Goal: Task Accomplishment & Management: Complete application form

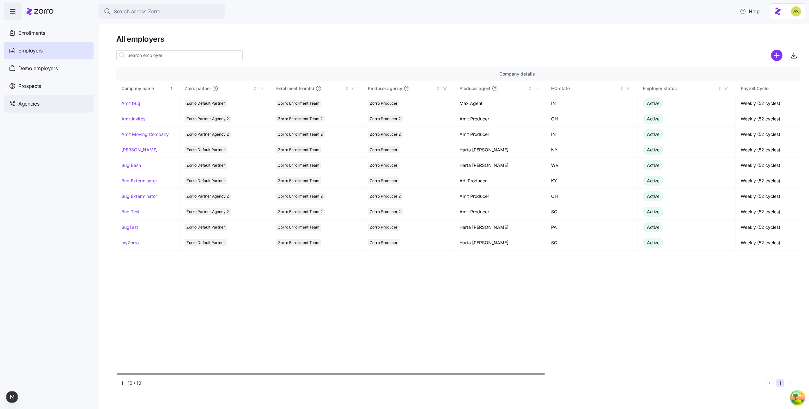
click at [29, 99] on div "Agencies" at bounding box center [49, 104] width 90 height 18
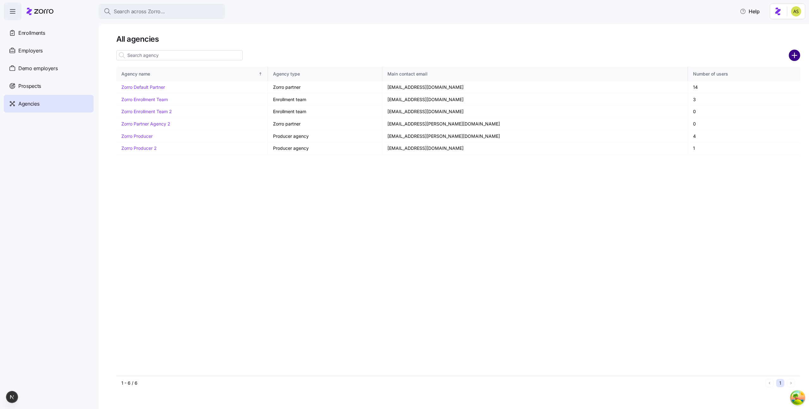
click at [795, 61] on div at bounding box center [794, 55] width 11 height 13
click at [795, 60] on circle "add icon" at bounding box center [794, 55] width 10 height 10
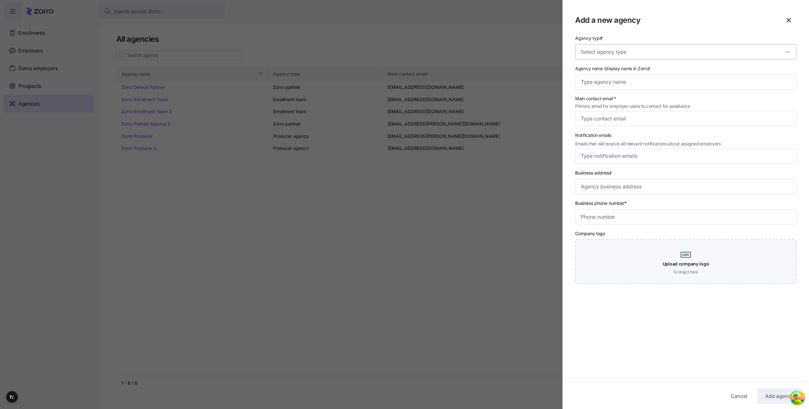
click at [608, 47] on input "Agency type *" at bounding box center [685, 51] width 221 height 15
click at [606, 71] on span "Enrollment team" at bounding box center [599, 71] width 33 height 7
type input "Enrollment team"
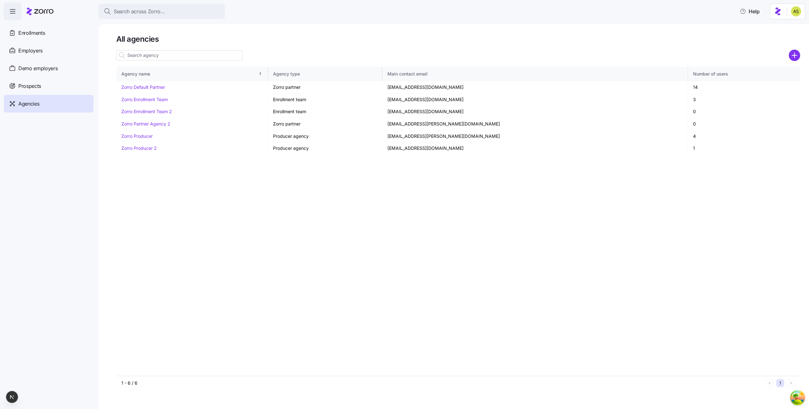
click at [164, 276] on div "Agency name Agency type Main contact email Number of users Zorro Default Partne…" at bounding box center [458, 221] width 684 height 309
click at [793, 58] on circle "add icon" at bounding box center [794, 55] width 10 height 10
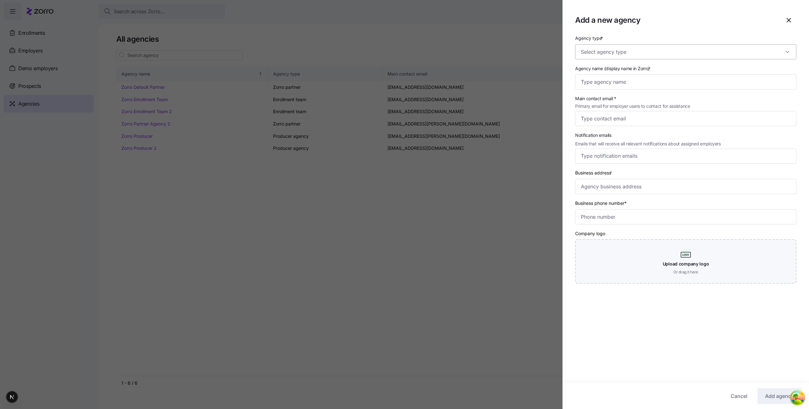
click at [603, 55] on input "Agency type *" at bounding box center [685, 51] width 221 height 15
click at [600, 66] on div "Enrollment team" at bounding box center [686, 70] width 216 height 13
type input "Enrollment team"
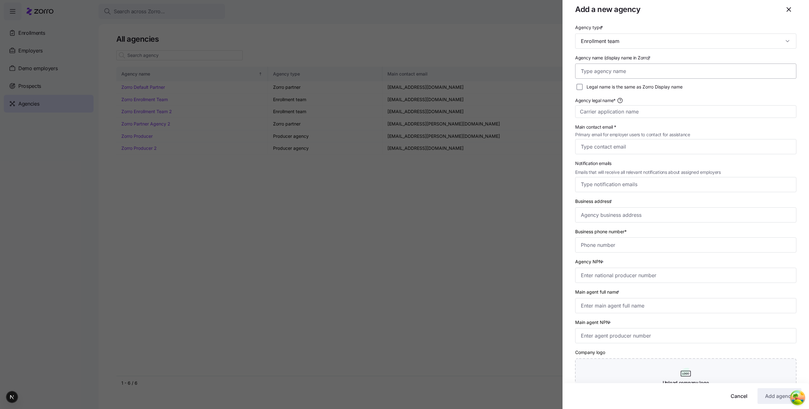
scroll to position [9, 0]
click at [628, 72] on input "Agency name (display name in Zorro) *" at bounding box center [685, 72] width 221 height 15
type input "Tester"
click at [653, 88] on label "Legal name is the same as Zorro Display name" at bounding box center [633, 88] width 100 height 6
click at [583, 88] on input "Legal name is the same as Zorro Display name" at bounding box center [579, 88] width 6 height 6
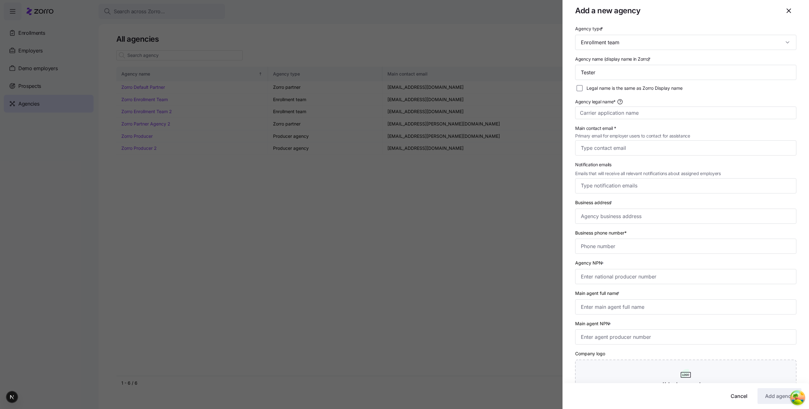
checkbox input "true"
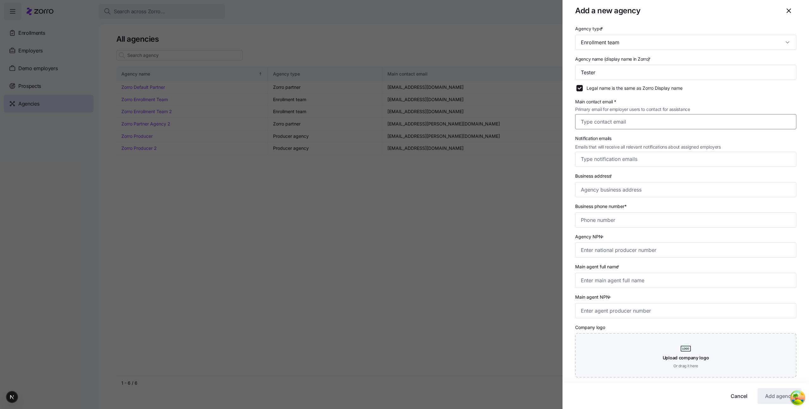
click at [639, 118] on input "Main contact email * Primary email for employer users to contact for assistance" at bounding box center [685, 121] width 221 height 15
click at [596, 118] on input "erich94@hotmail.com" at bounding box center [685, 121] width 221 height 15
type input "[EMAIL_ADDRESS][DOMAIN_NAME]"
click at [646, 193] on input "Business address *" at bounding box center [685, 189] width 221 height 15
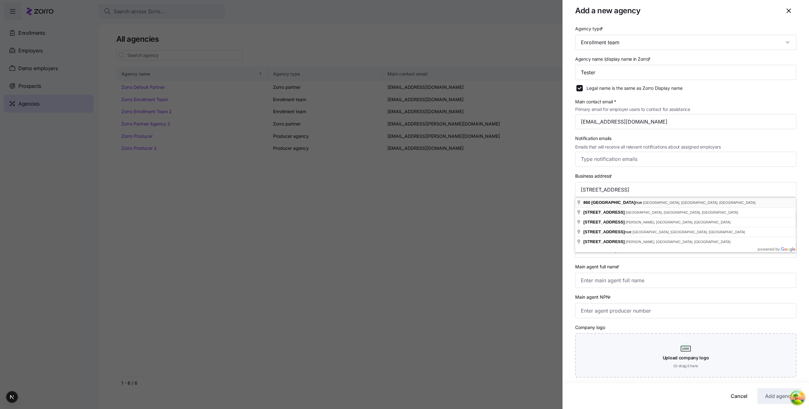
type input "860 Newburg Ave, Valley Stream, NY 11581, USA"
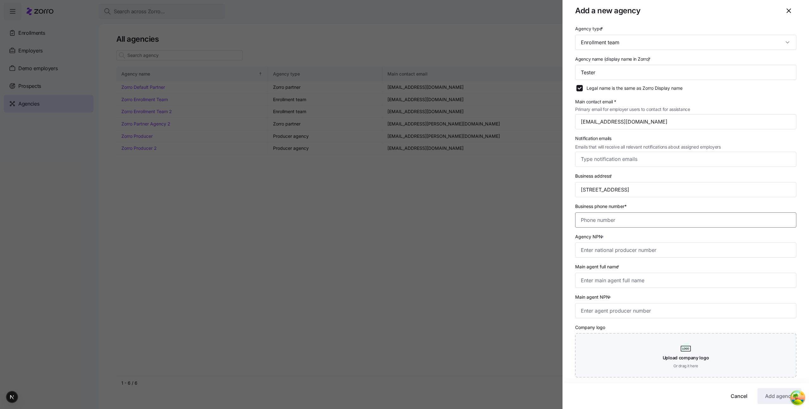
click at [641, 218] on input "Business phone number*" at bounding box center [685, 219] width 221 height 15
type input "[PHONE_NUMBER]"
click at [623, 247] on input "Agency NPN *" at bounding box center [685, 249] width 221 height 15
type input "876"
click at [639, 281] on input "Main agent full name *" at bounding box center [685, 280] width 221 height 15
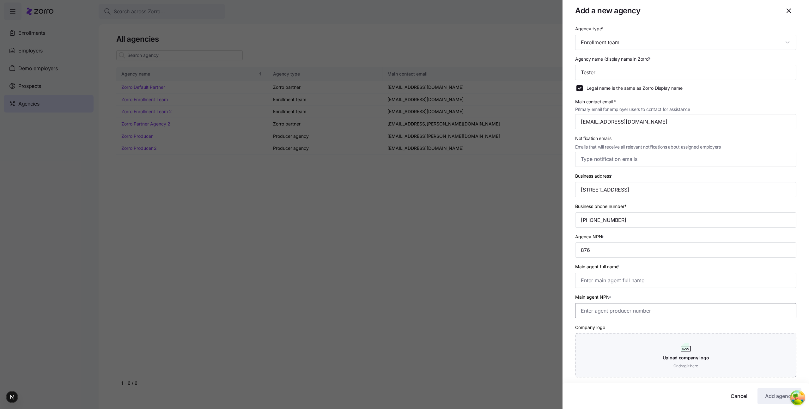
click at [621, 313] on input "Main agent NPN *" at bounding box center [685, 310] width 221 height 15
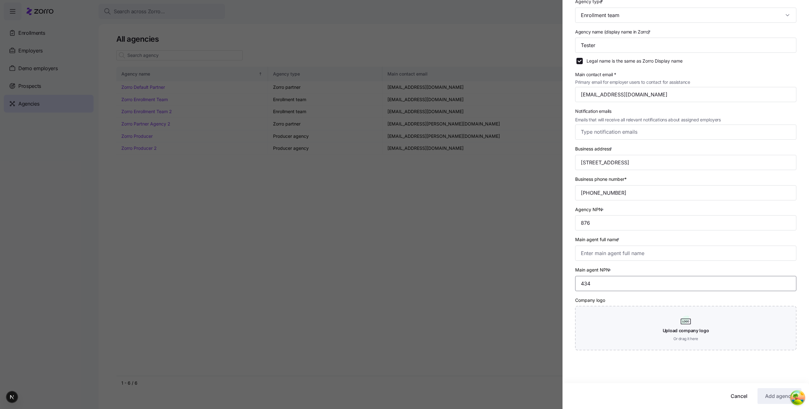
type input "434"
click at [626, 373] on div "Agency type * Enrollment team Agency name (display name in Zorro) * Tester Lega…" at bounding box center [685, 187] width 246 height 380
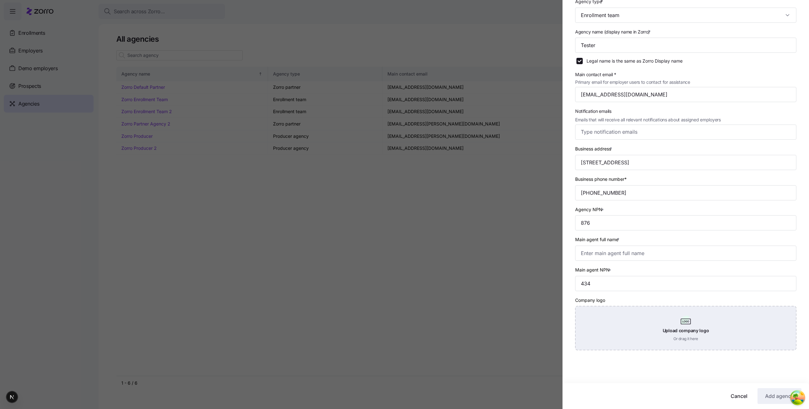
click at [640, 332] on div "Upload company logo Or drag it here" at bounding box center [685, 328] width 221 height 44
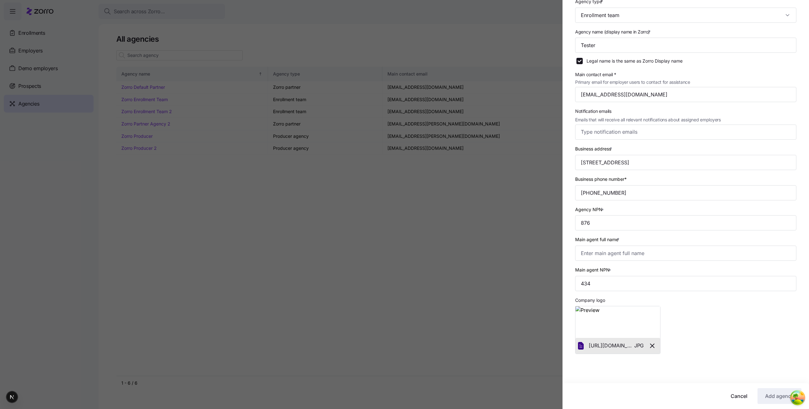
click at [654, 346] on icon "button" at bounding box center [652, 346] width 8 height 8
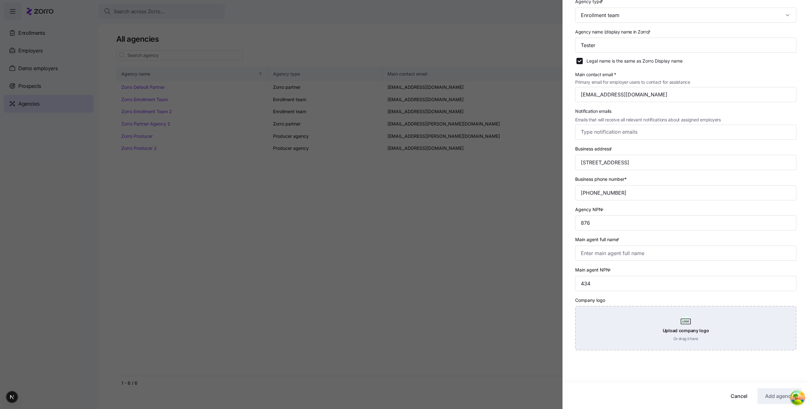
click at [654, 337] on div "Upload company logo Or drag it here" at bounding box center [685, 328] width 221 height 44
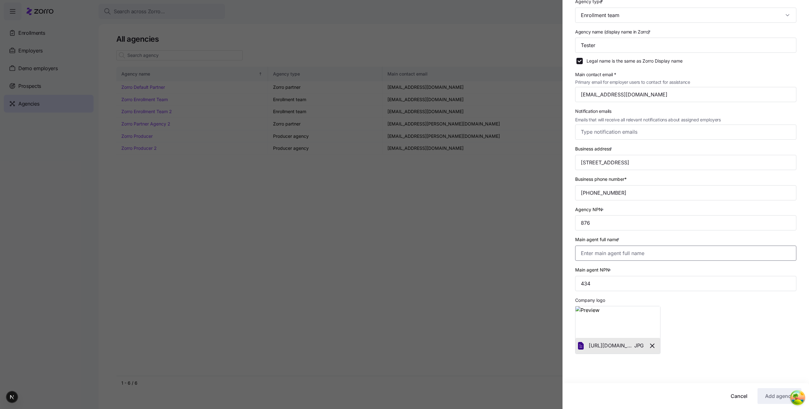
click at [620, 249] on input "Main agent full name *" at bounding box center [685, 253] width 221 height 15
type input "[PERSON_NAME]"
click at [743, 371] on div "Agency type * Enrollment team Agency name (display name in Zorro) * Tester Lega…" at bounding box center [685, 189] width 246 height 384
click at [763, 395] on button "Add agency" at bounding box center [779, 396] width 44 height 16
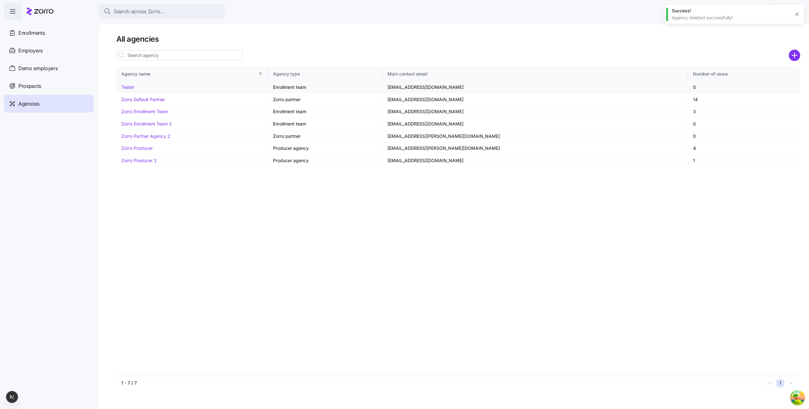
click at [128, 87] on link "Tester" at bounding box center [127, 86] width 13 height 5
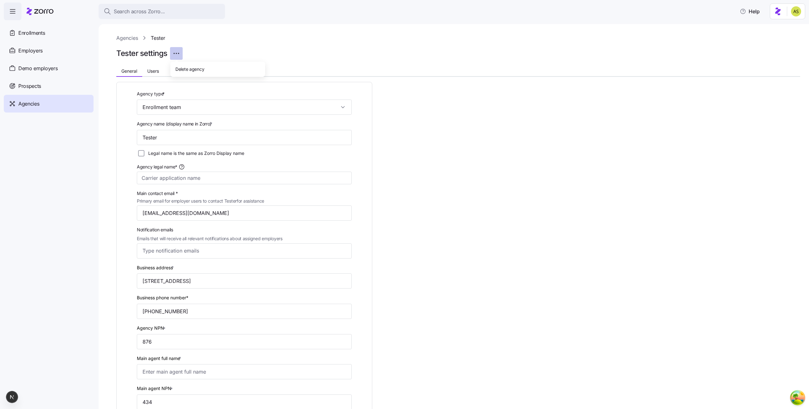
click at [174, 56] on html "Search across Zorro... Help Enrollments Employers Demo employers Prospects Demo…" at bounding box center [404, 202] width 809 height 405
click at [164, 55] on html "Search across Zorro... Help Enrollments Employers Demo employers Prospects Demo…" at bounding box center [404, 202] width 809 height 405
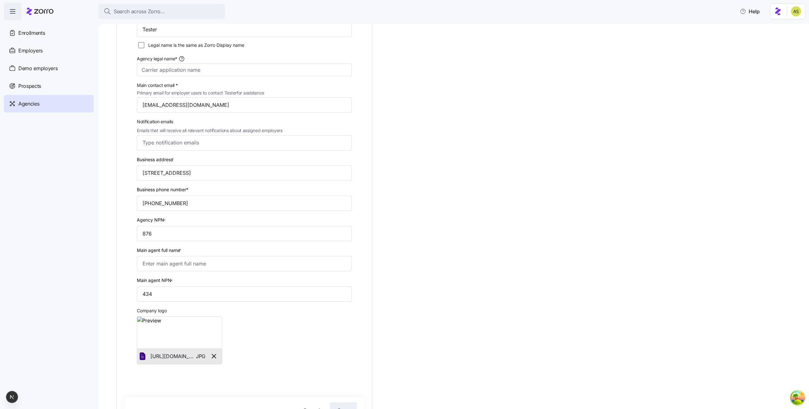
scroll to position [113, 0]
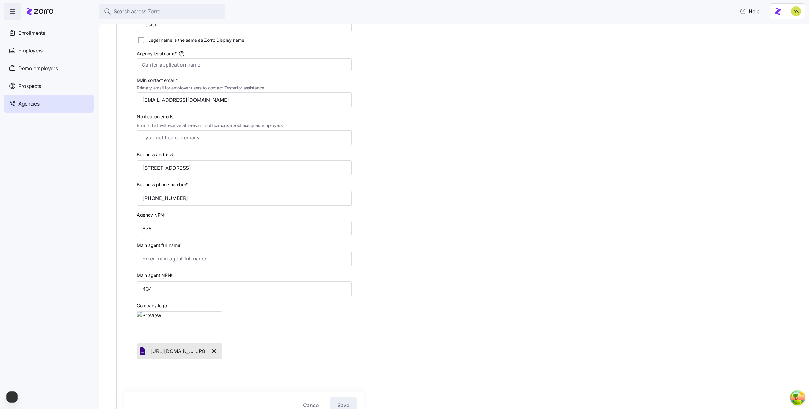
type input "[PERSON_NAME]"
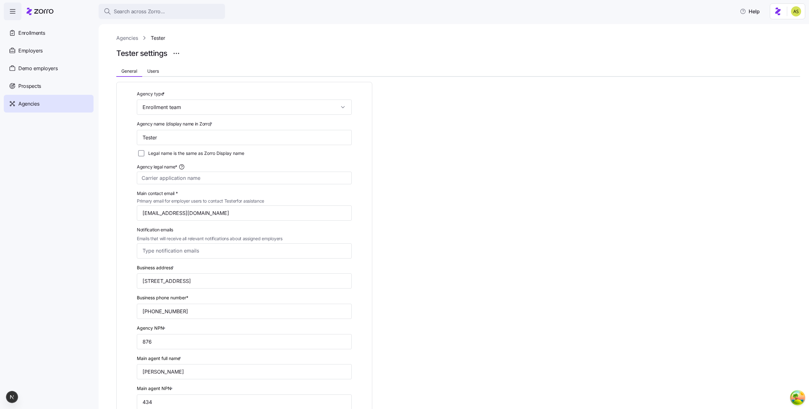
click at [128, 37] on link "Agencies" at bounding box center [127, 38] width 22 height 8
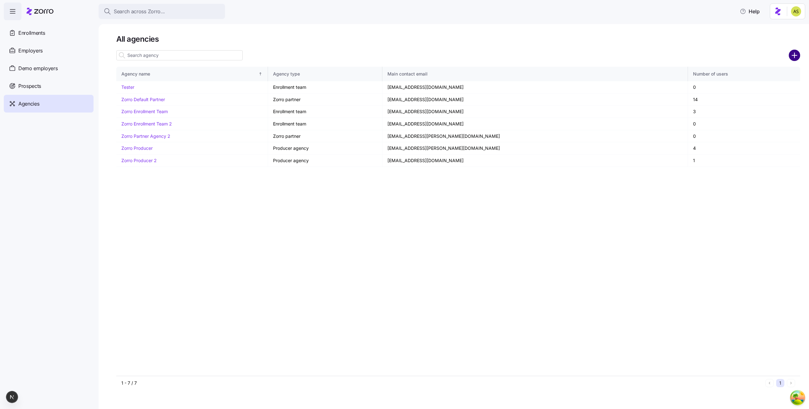
click at [790, 56] on circle "add icon" at bounding box center [794, 55] width 10 height 10
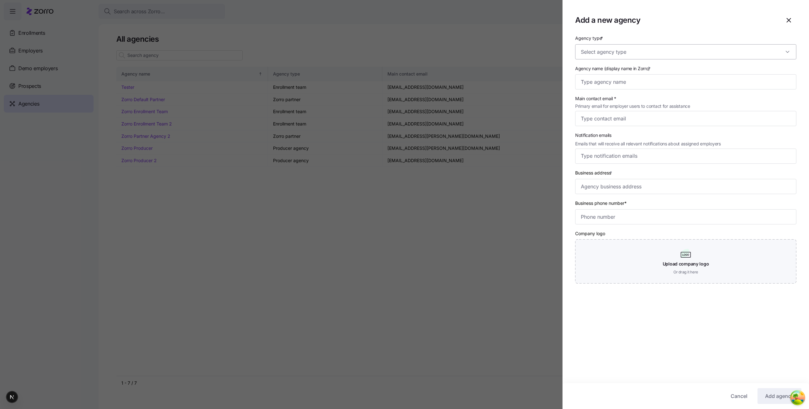
click at [604, 47] on input "Agency type *" at bounding box center [685, 51] width 221 height 15
click at [597, 70] on span "Enrollment team" at bounding box center [599, 71] width 33 height 7
type input "Enrollment team"
